Goal: Transaction & Acquisition: Purchase product/service

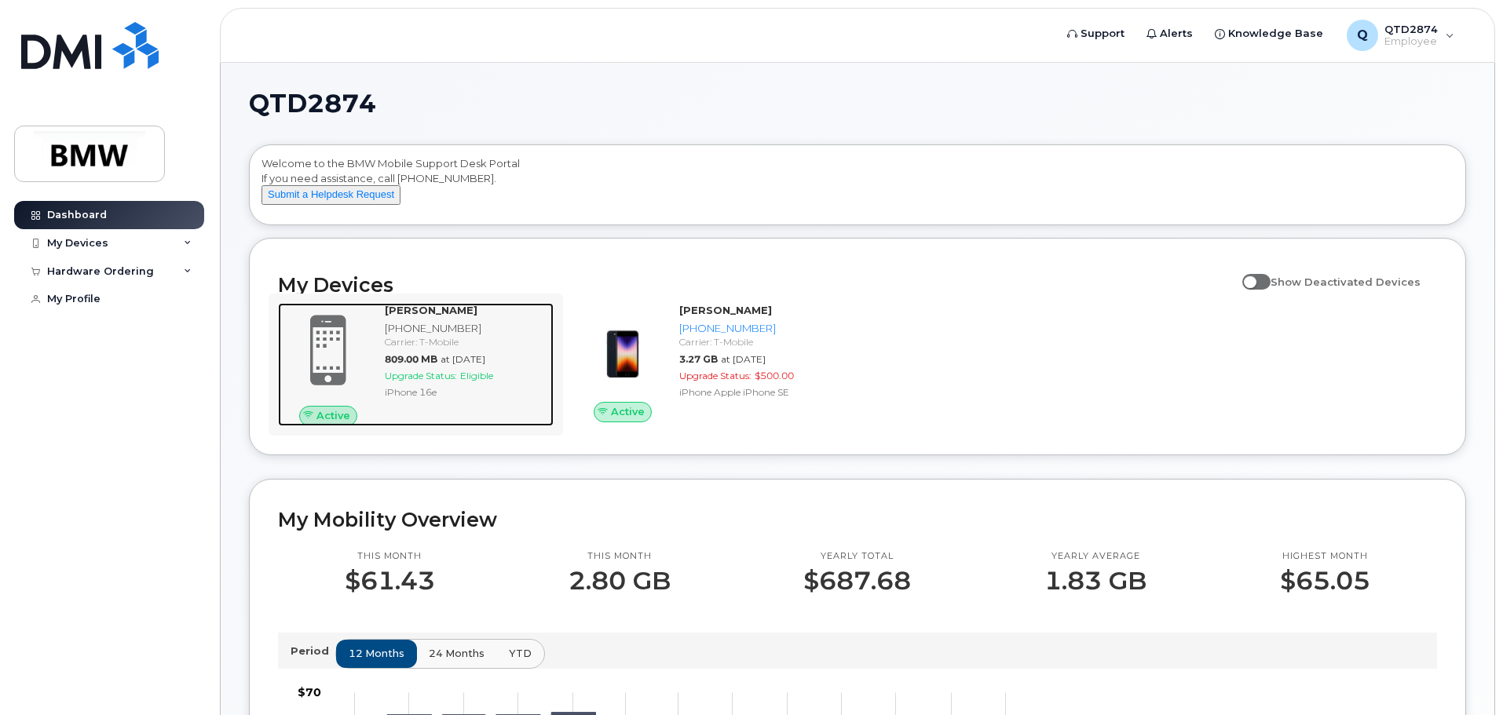
click at [451, 382] on span "Upgrade Status:" at bounding box center [421, 376] width 72 height 12
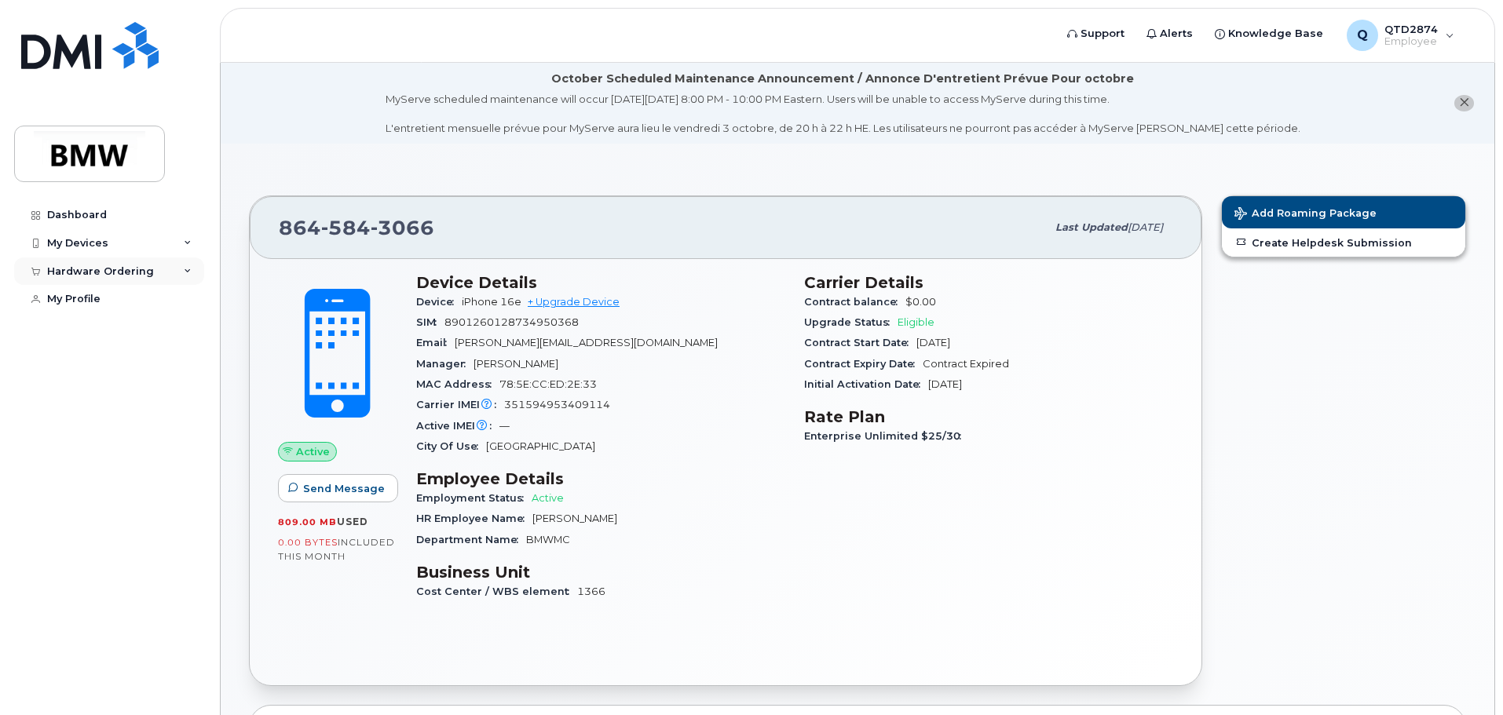
click at [187, 272] on icon at bounding box center [188, 272] width 8 height 8
click at [88, 331] on div "New Order" at bounding box center [84, 330] width 60 height 14
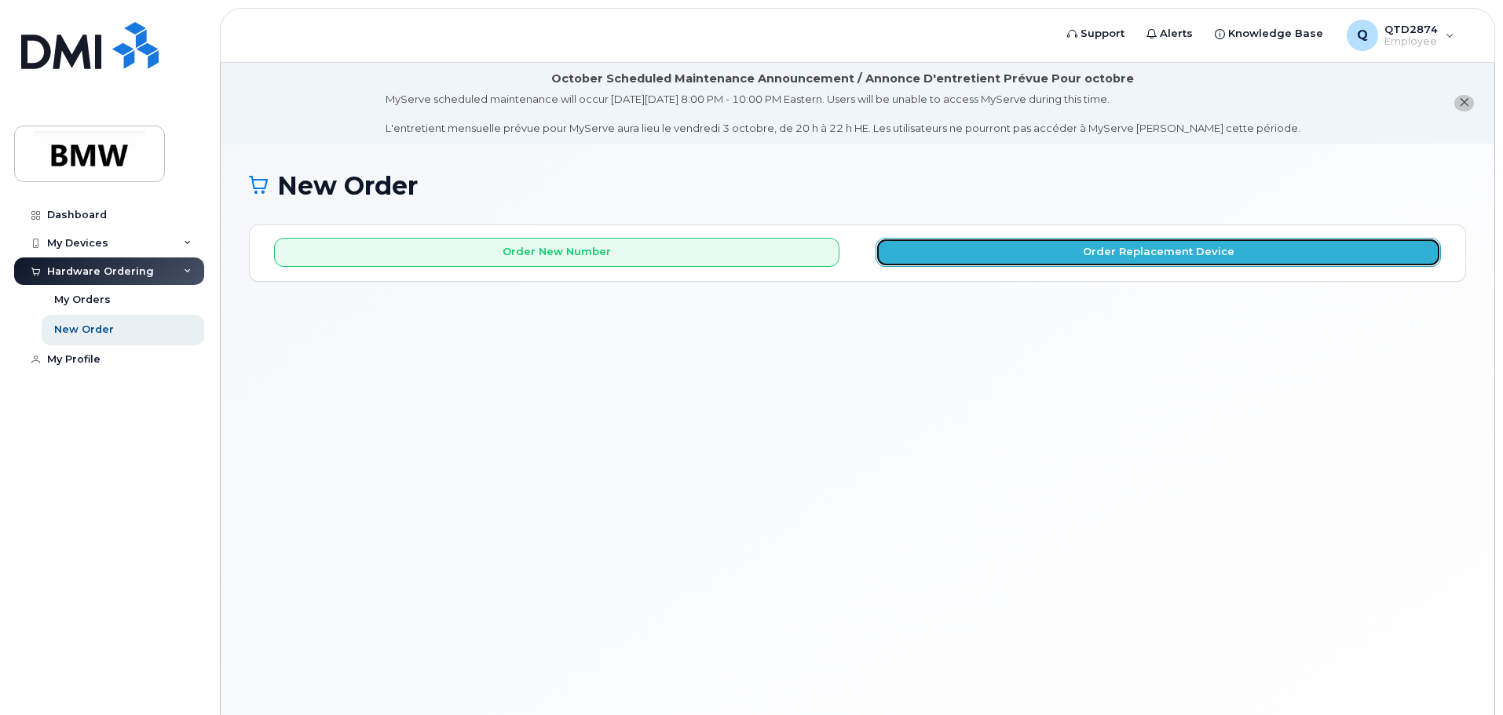
click at [972, 253] on button "Order Replacement Device" at bounding box center [1157, 252] width 565 height 29
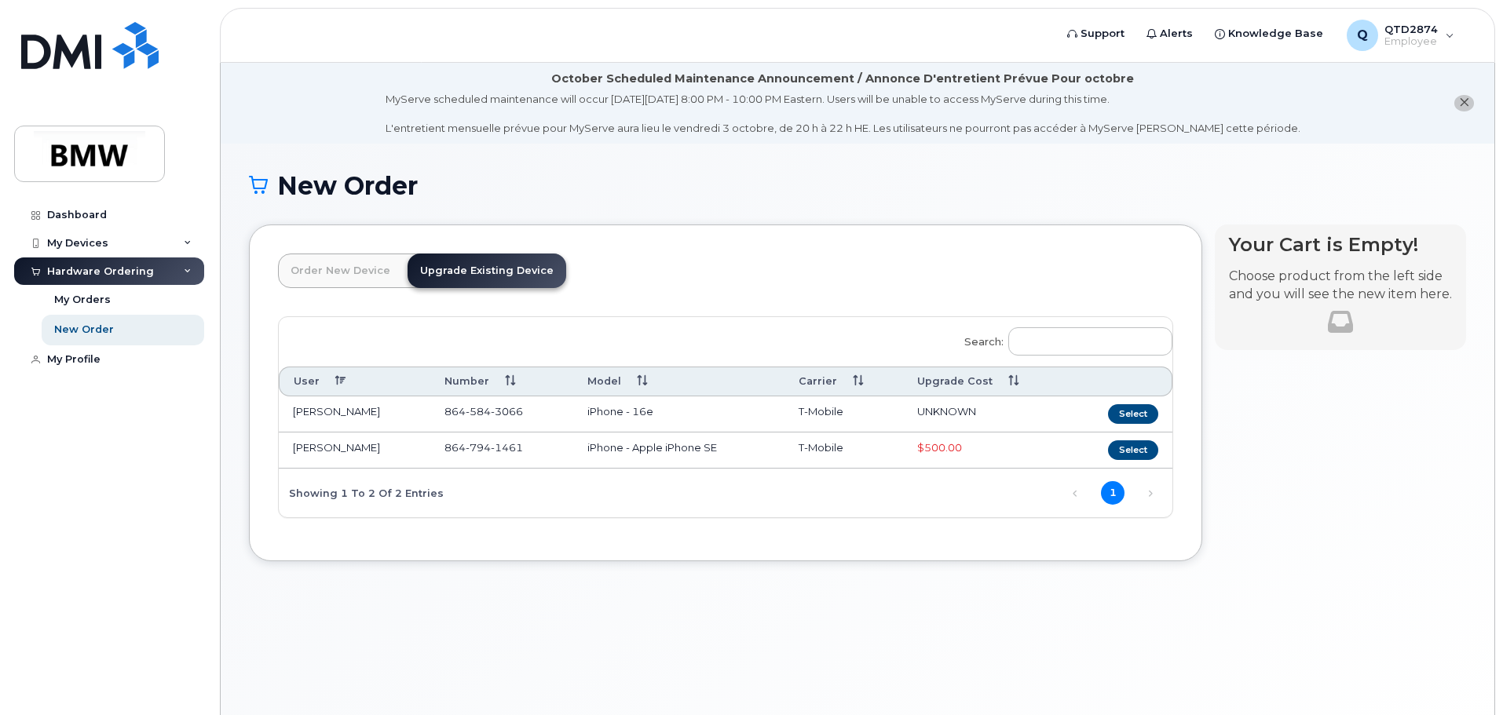
click at [340, 275] on link "Order New Device" at bounding box center [340, 271] width 125 height 35
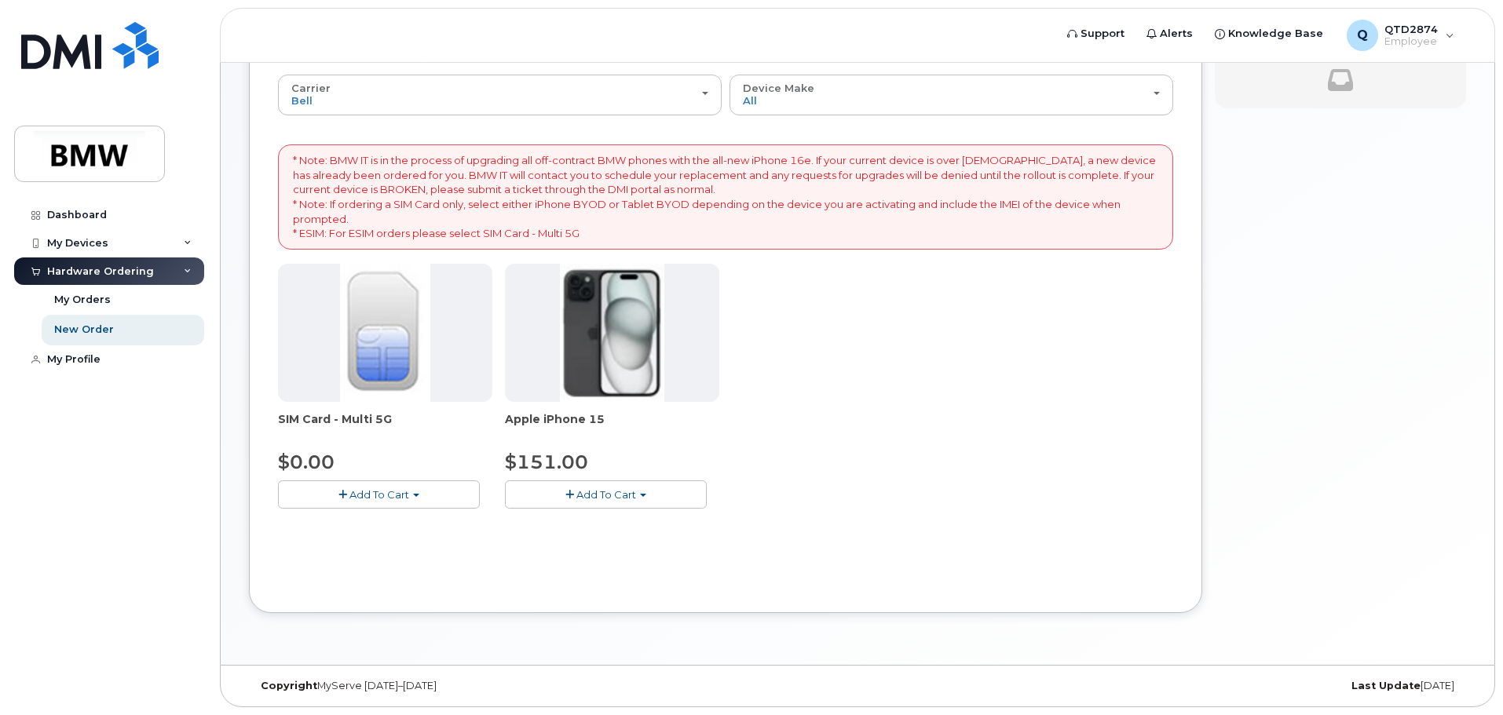
scroll to position [85, 0]
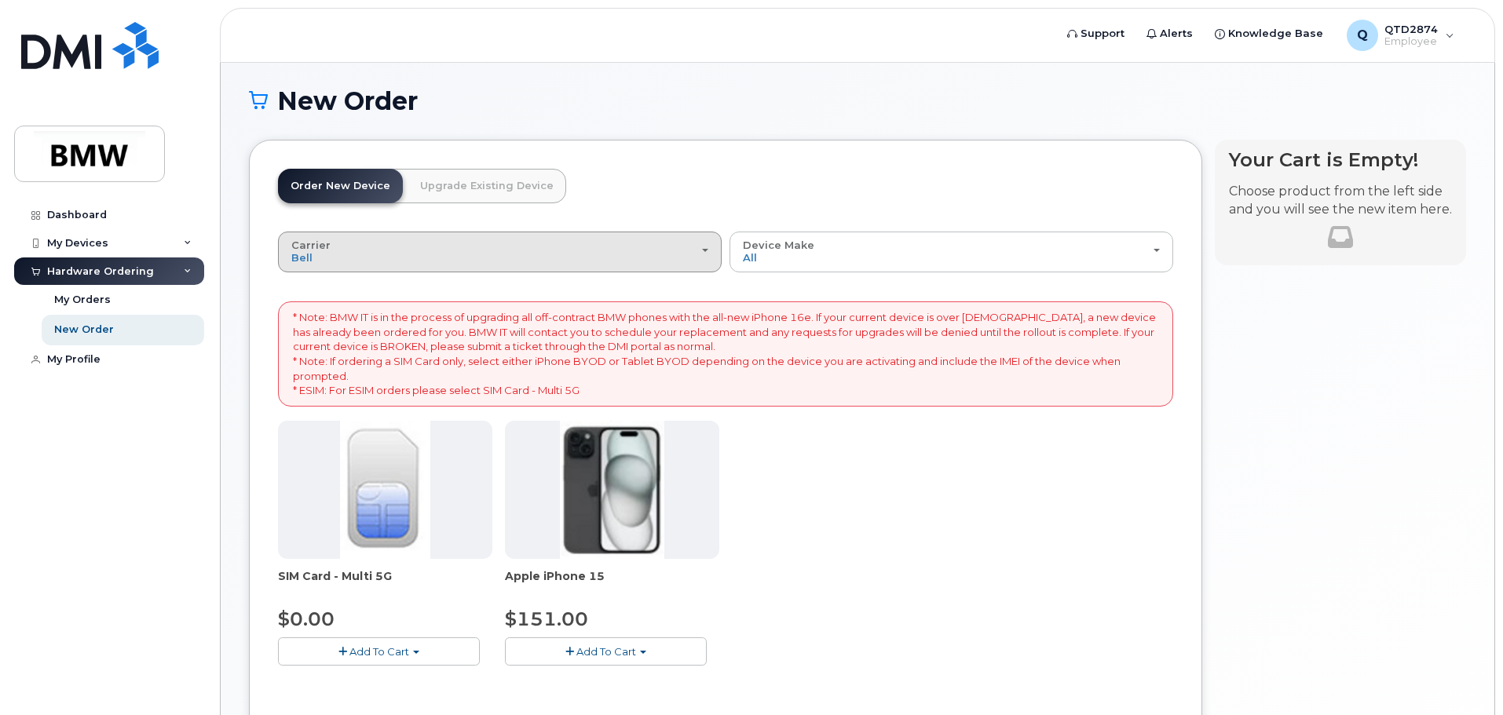
click at [707, 252] on span "button" at bounding box center [705, 250] width 6 height 3
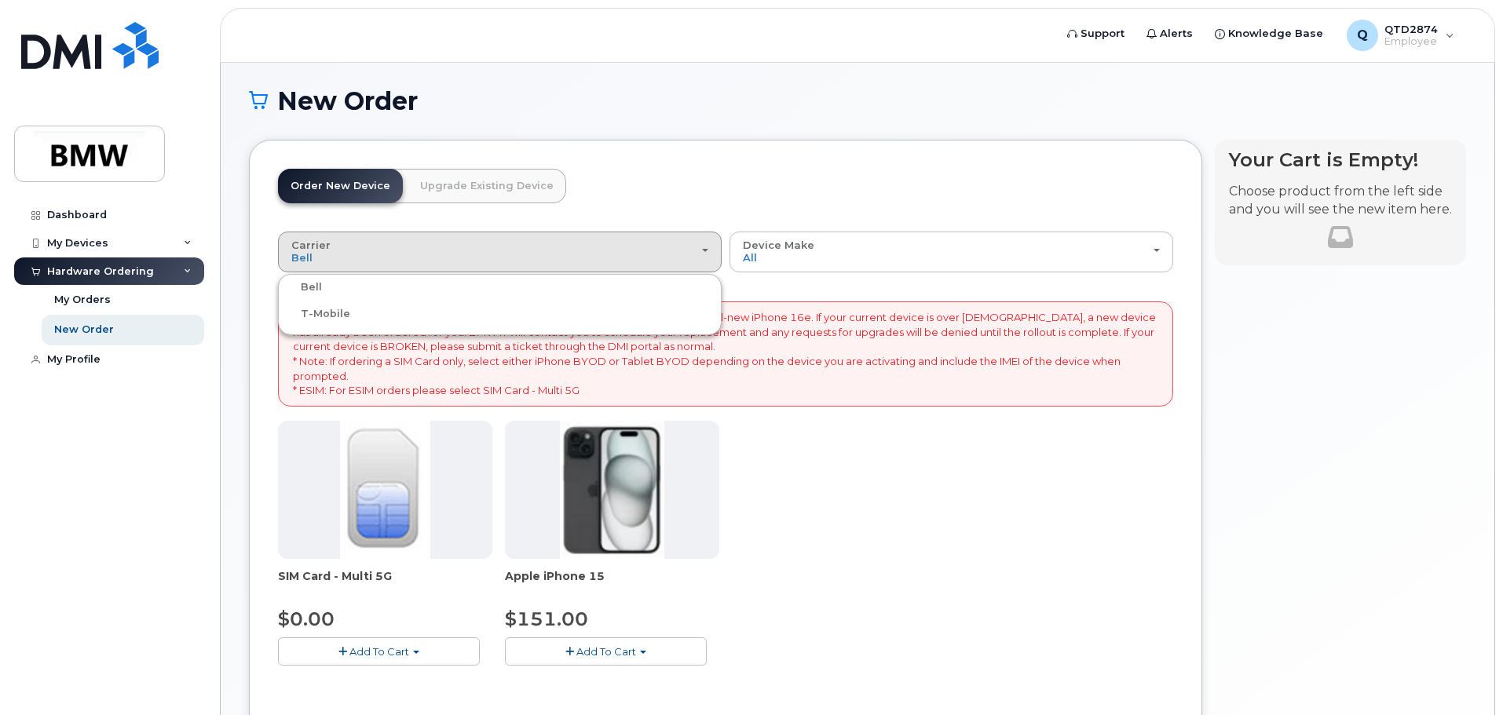
click at [510, 317] on div "T-Mobile" at bounding box center [500, 314] width 436 height 19
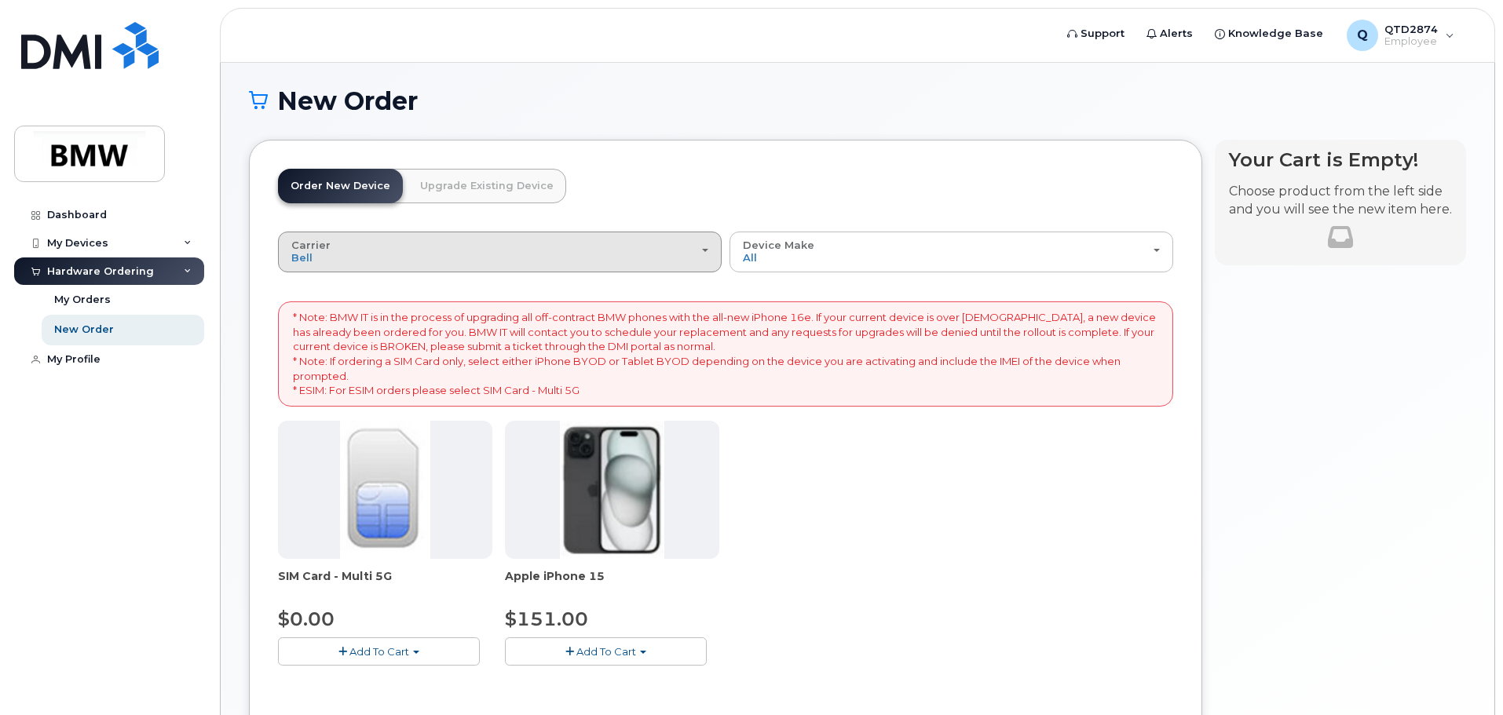
click at [572, 244] on div "Carrier Bell T-Mobile" at bounding box center [499, 251] width 417 height 24
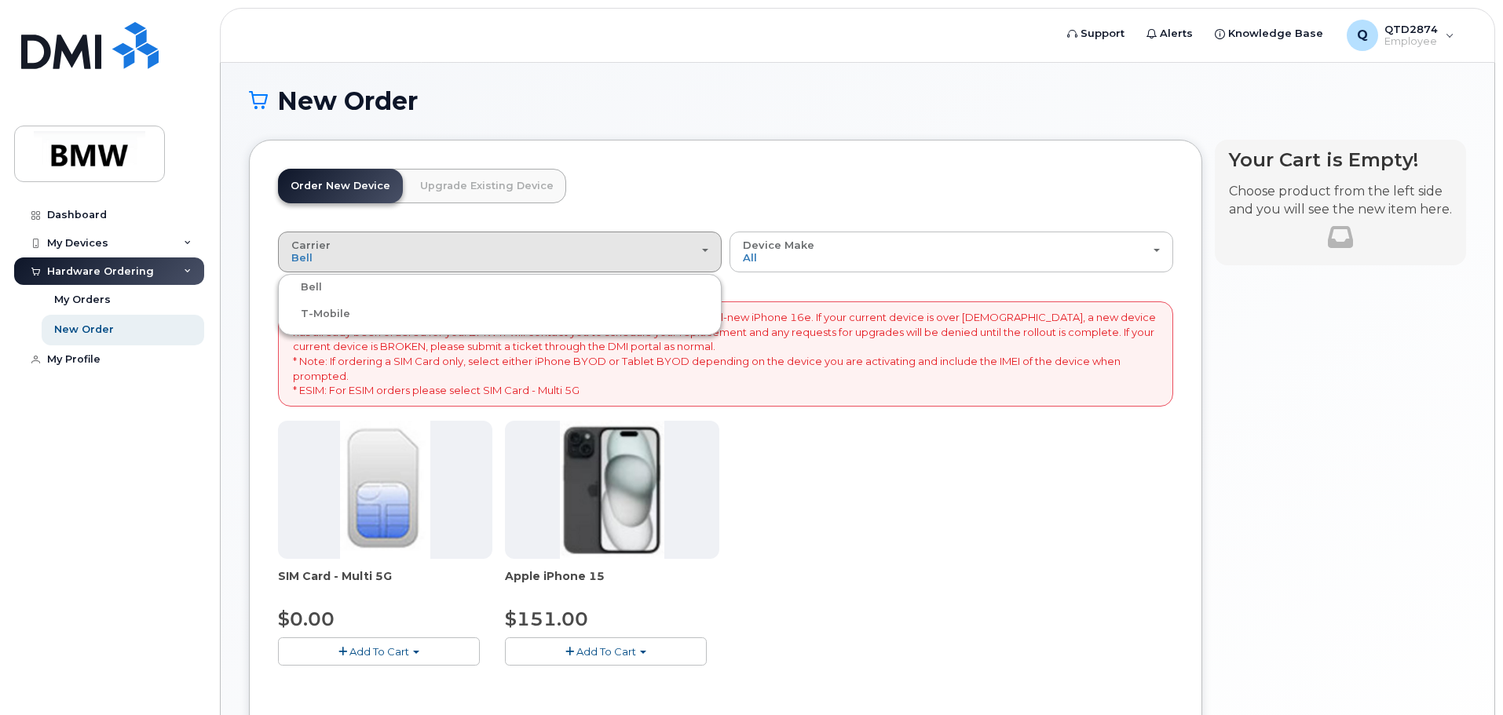
click at [311, 312] on label "T-Mobile" at bounding box center [316, 314] width 68 height 19
click at [0, 0] on input "T-Mobile" at bounding box center [0, 0] width 0 height 0
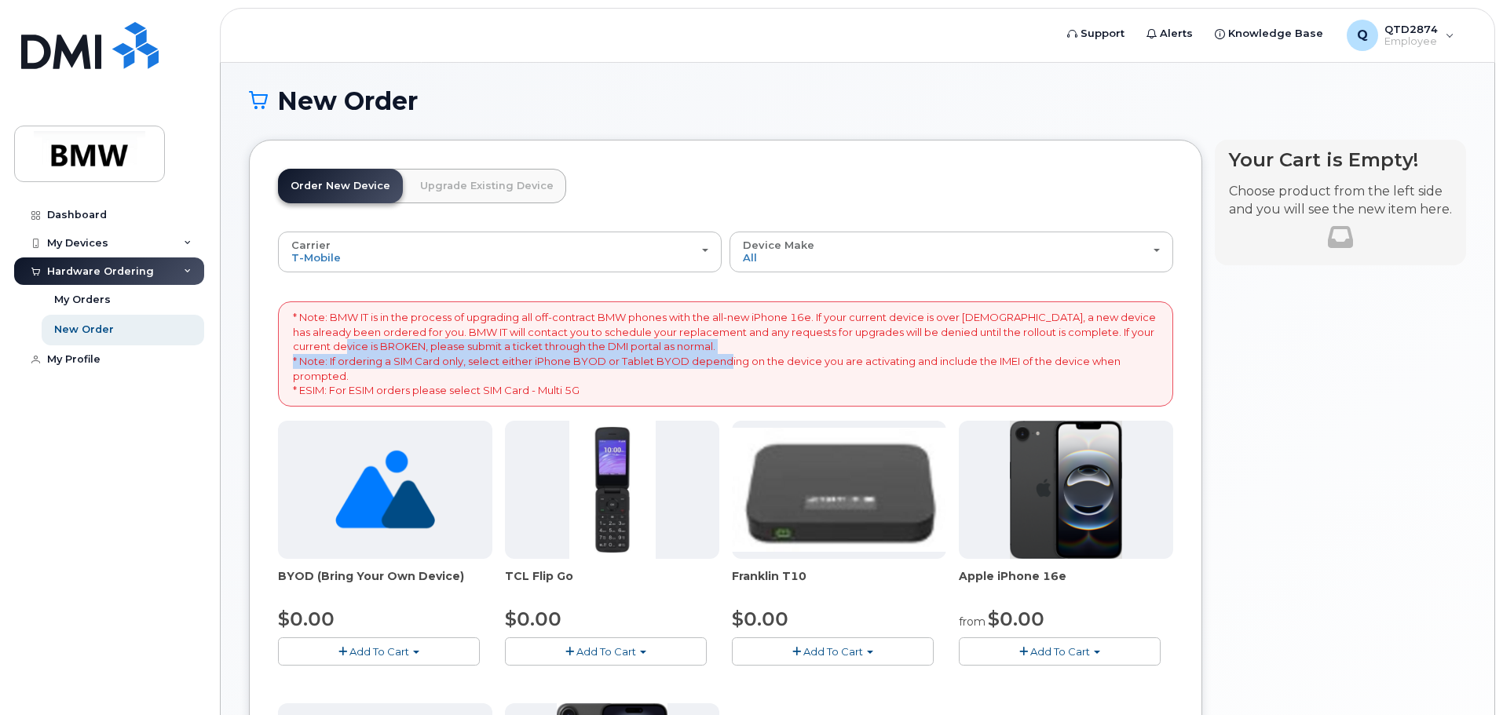
drag, startPoint x: 337, startPoint y: 352, endPoint x: 729, endPoint y: 364, distance: 392.0
click at [729, 364] on p "* Note: BMW IT is in the process of upgrading all off-contract BMW phones with …" at bounding box center [725, 353] width 865 height 87
click at [506, 366] on p "* Note: BMW IT is in the process of upgrading all off-contract BMW phones with …" at bounding box center [725, 353] width 865 height 87
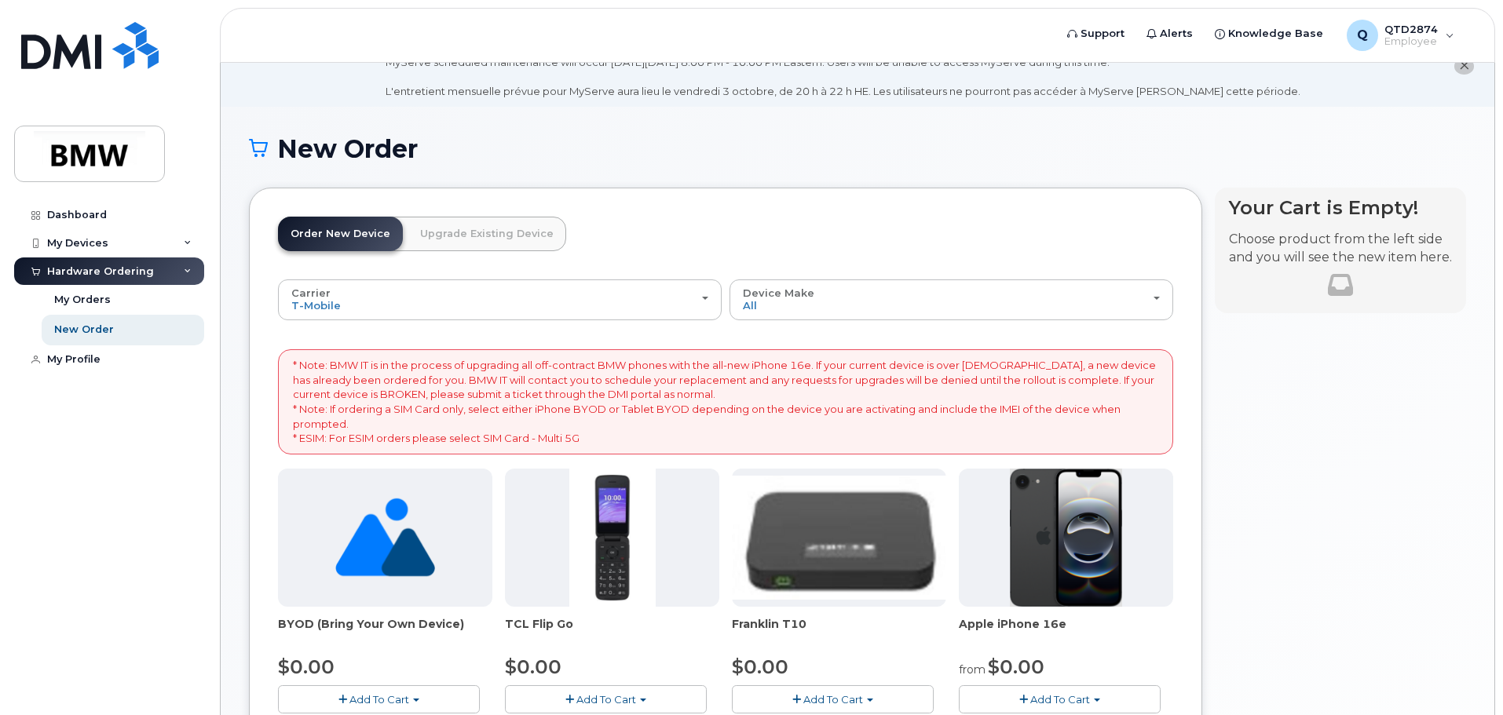
scroll to position [0, 0]
